Goal: Register for event/course

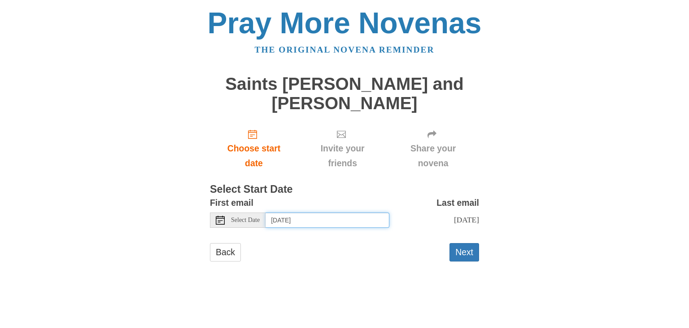
click at [296, 219] on input "[DATE]" at bounding box center [328, 219] width 124 height 15
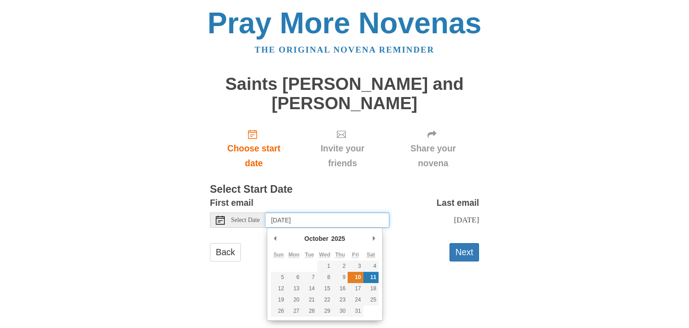
type input "[DATE]"
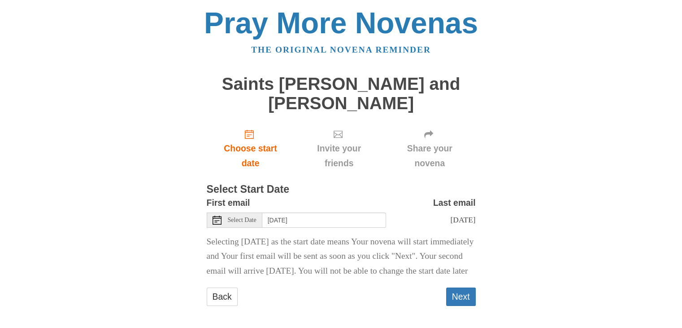
scroll to position [18, 0]
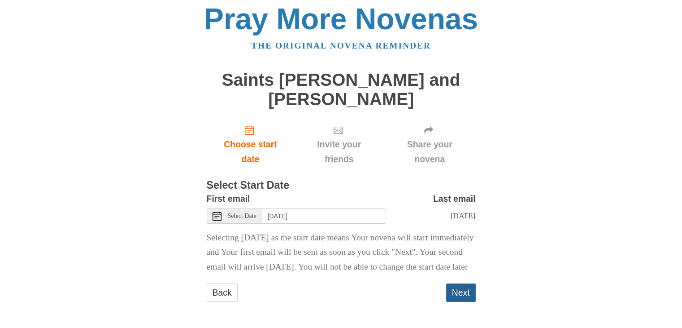
click at [459, 289] on button "Next" at bounding box center [461, 292] width 30 height 18
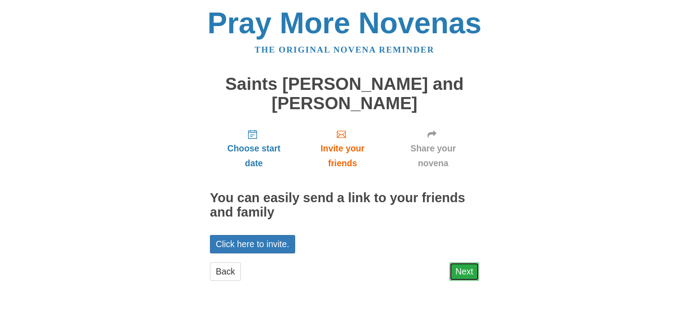
click at [460, 269] on link "Next" at bounding box center [465, 271] width 30 height 18
